Goal: Task Accomplishment & Management: Use online tool/utility

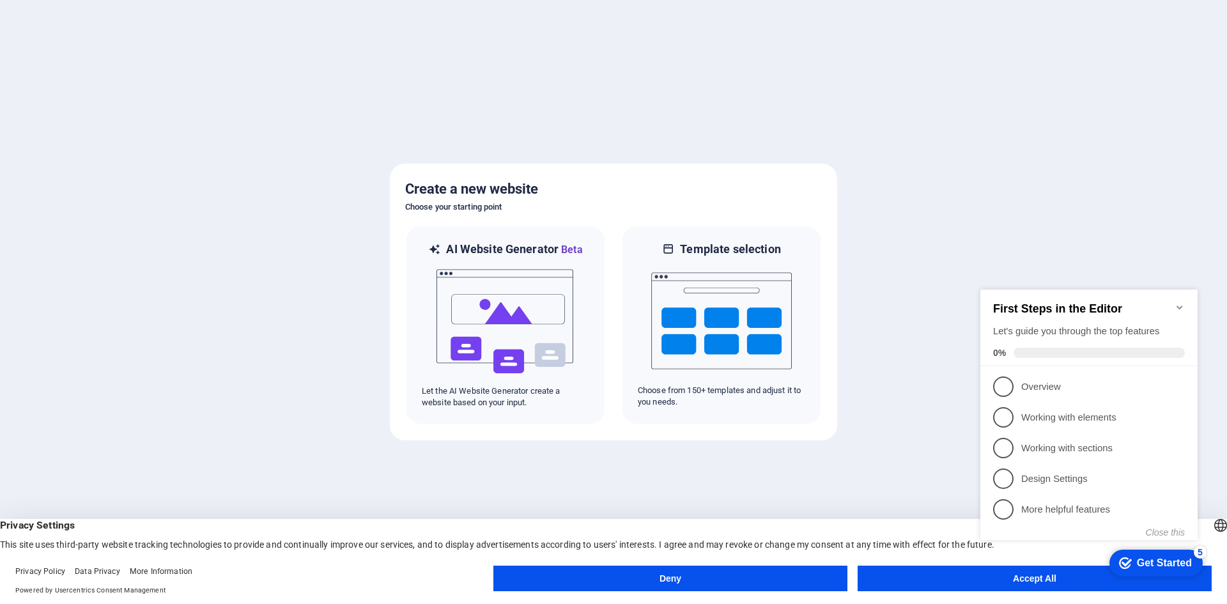
click at [940, 583] on button "Accept All" at bounding box center [1034, 578] width 354 height 26
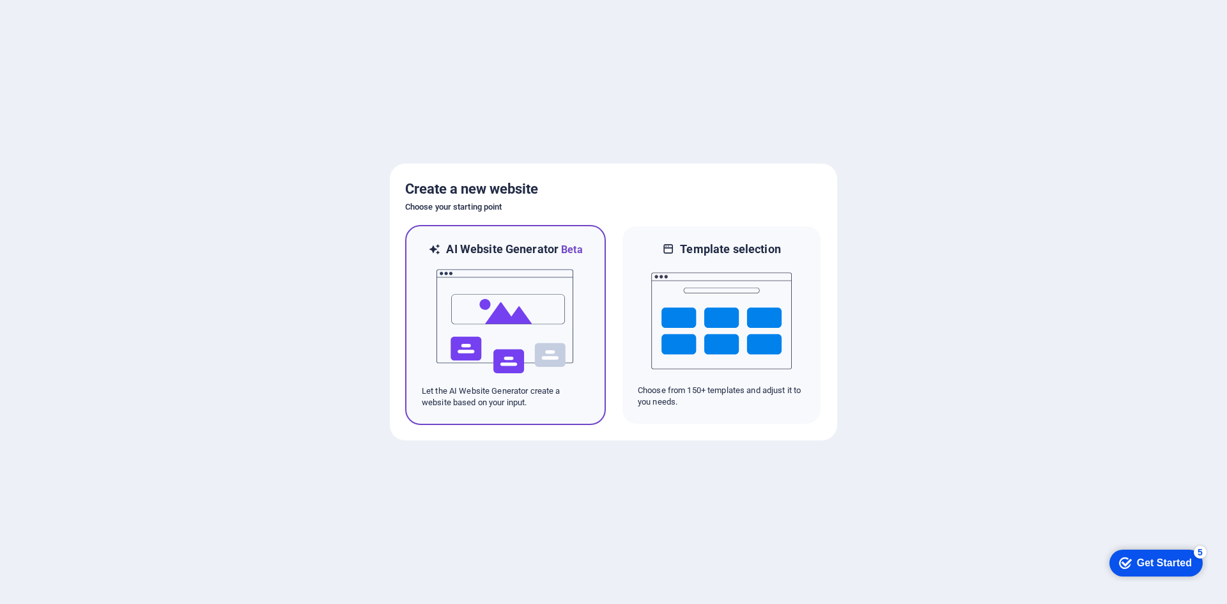
click at [521, 299] on img at bounding box center [505, 321] width 141 height 128
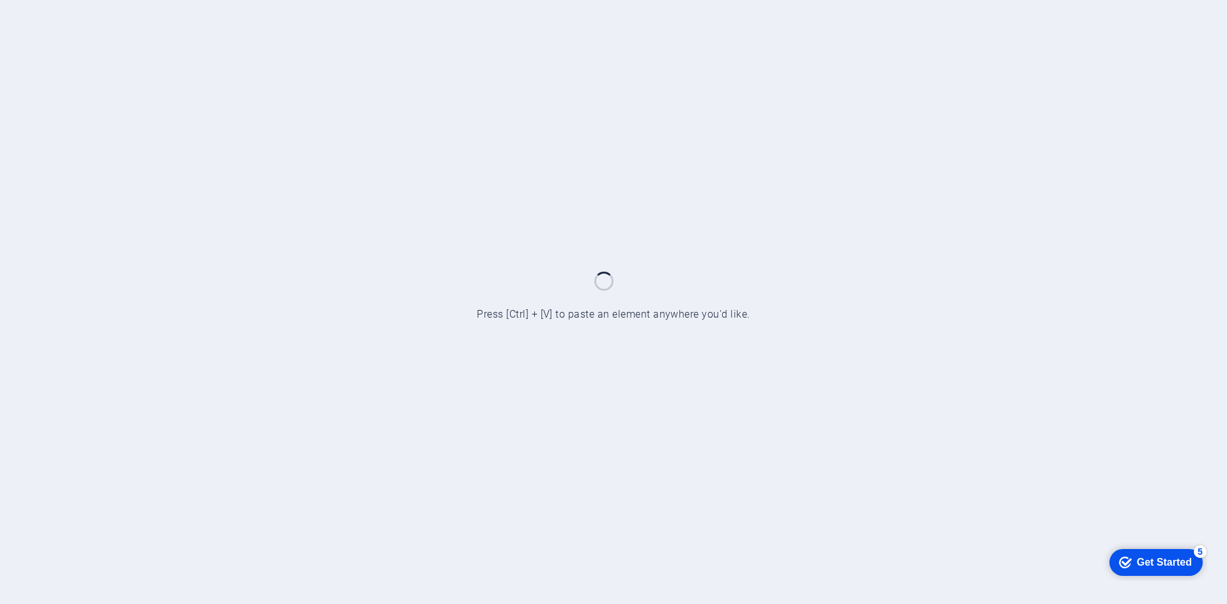
click at [1137, 565] on div "Get Started" at bounding box center [1163, 561] width 55 height 11
